Goal: Find specific page/section: Find specific page/section

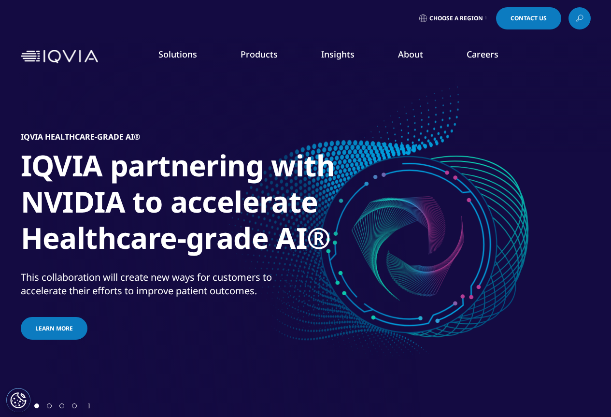
drag, startPoint x: 0, startPoint y: 0, endPoint x: 50, endPoint y: 406, distance: 409.5
click at [50, 406] on span "Go to slide 2" at bounding box center [49, 406] width 5 height 5
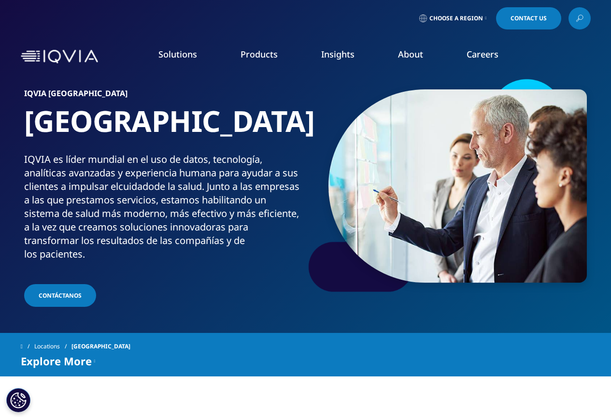
click at [521, 223] on link "LEARN MORE" at bounding box center [539, 222] width 87 height 8
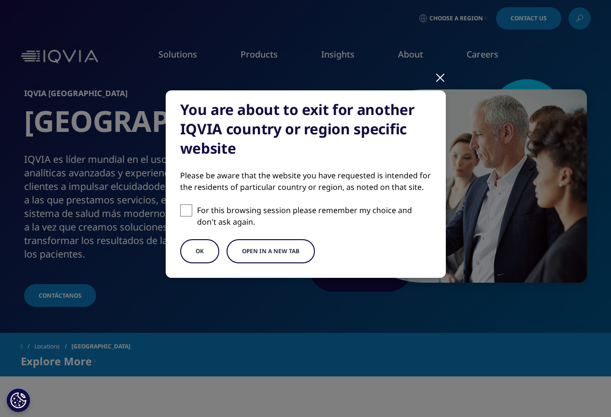
click at [436, 74] on div at bounding box center [440, 77] width 11 height 27
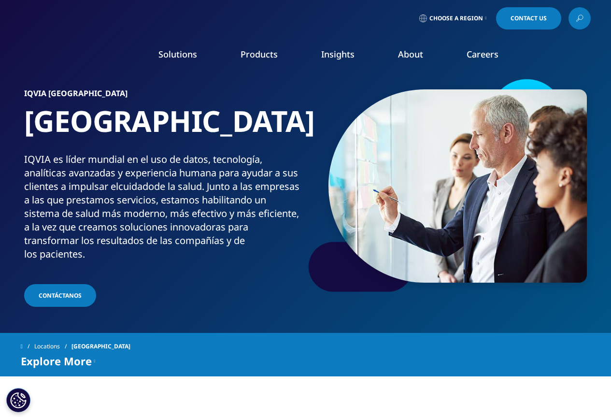
click at [57, 346] on link "Locations" at bounding box center [52, 346] width 37 height 17
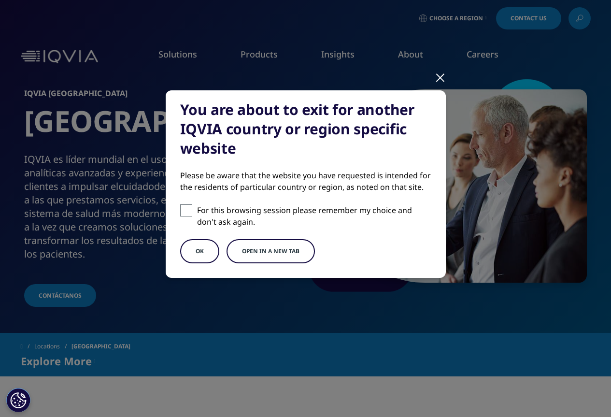
click at [442, 77] on div at bounding box center [440, 77] width 11 height 27
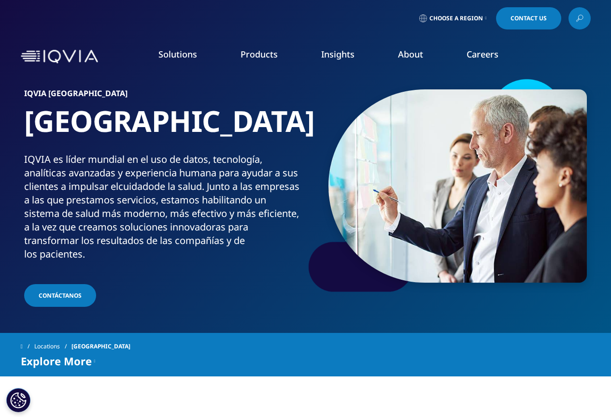
click at [583, 17] on icon at bounding box center [580, 18] width 8 height 13
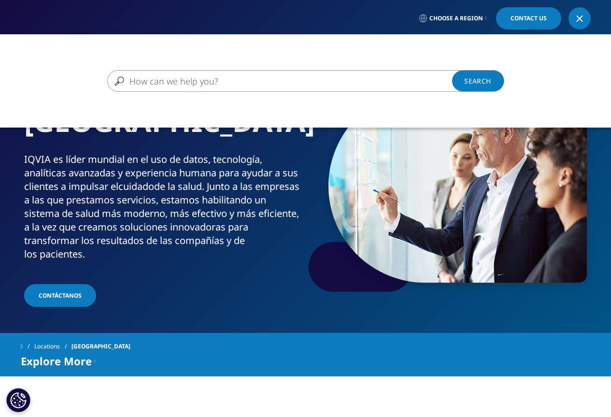
click at [286, 80] on input "Buscar" at bounding box center [291, 81] width 369 height 22
type input "Decision Center"
click at [479, 78] on link "Search Loading" at bounding box center [478, 81] width 52 height 22
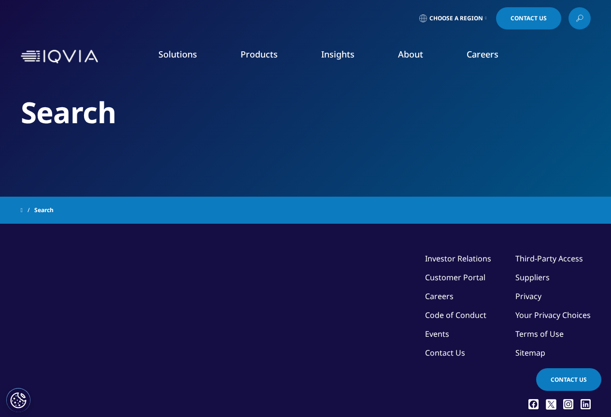
type input "Decision Center"
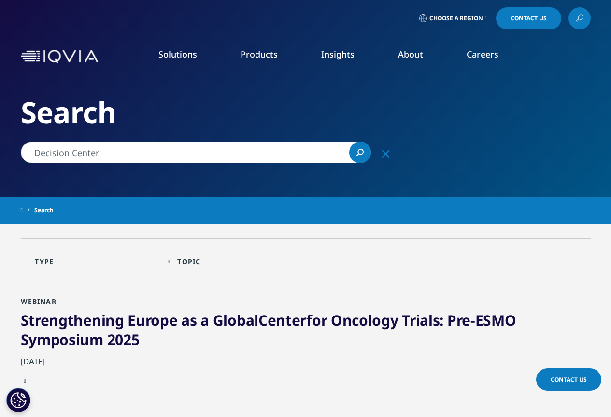
click at [359, 152] on icon "Search" at bounding box center [360, 152] width 7 height 7
